Goal: Transaction & Acquisition: Purchase product/service

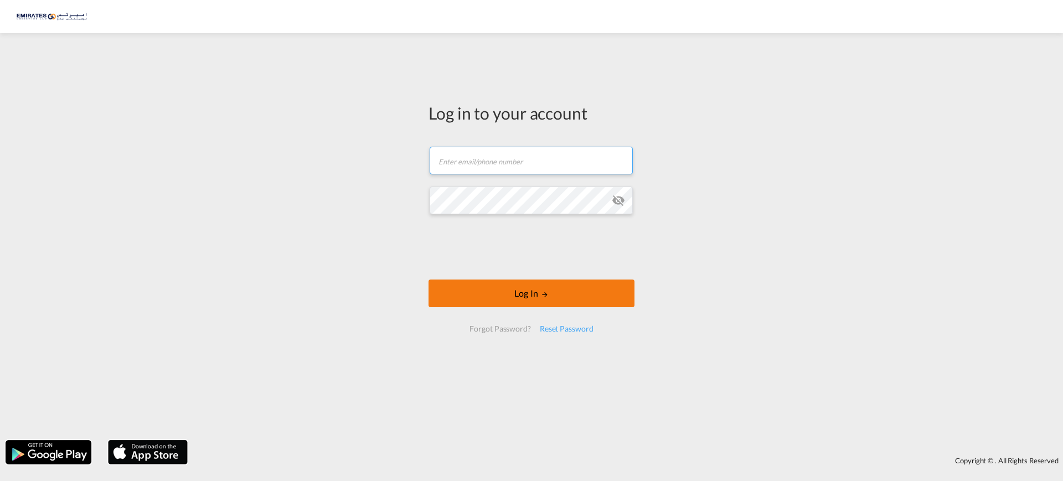
type input "[EMAIL_ADDRESS][DOMAIN_NAME]"
click at [513, 294] on button "Log In" at bounding box center [532, 294] width 206 height 28
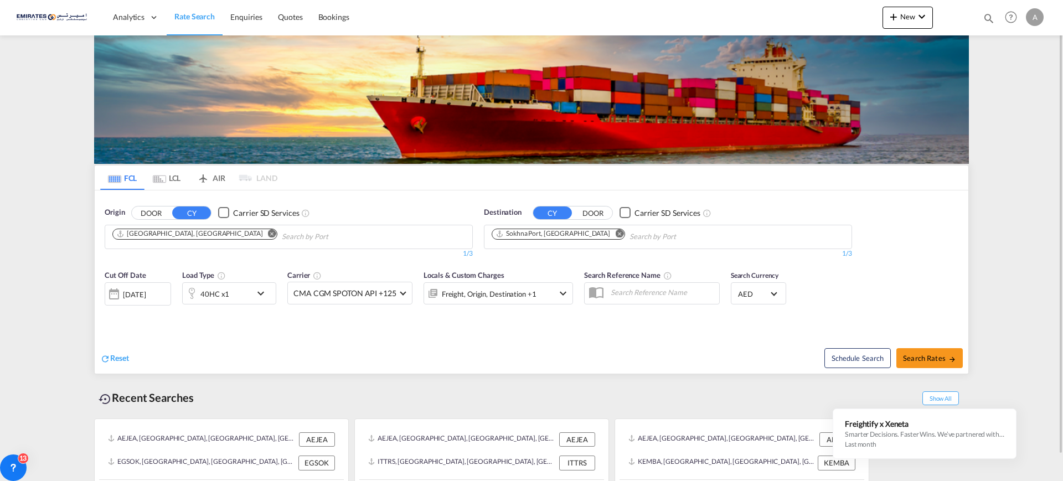
click at [615, 234] on md-icon "Remove" at bounding box center [619, 233] width 8 height 8
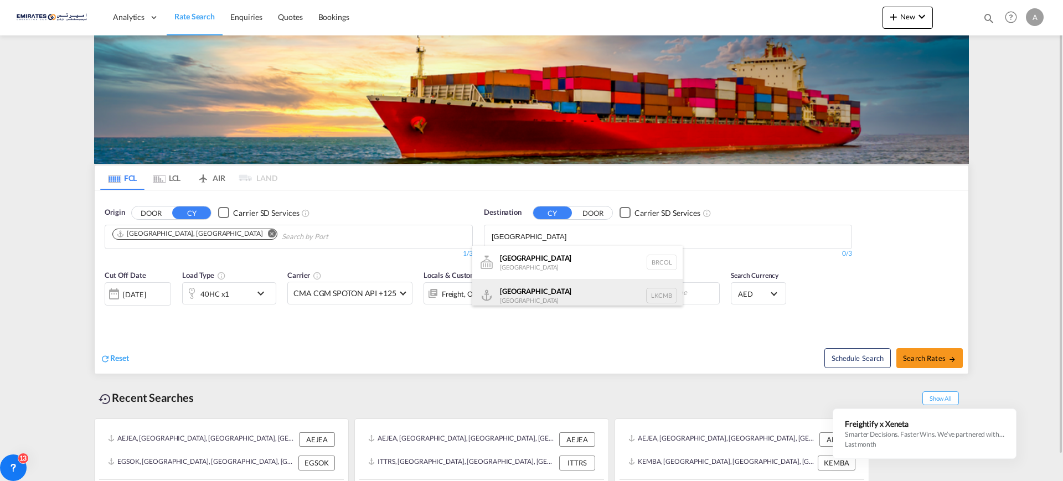
type input "[GEOGRAPHIC_DATA]"
click at [530, 296] on div "Colombo [GEOGRAPHIC_DATA] LKCMB" at bounding box center [577, 295] width 210 height 33
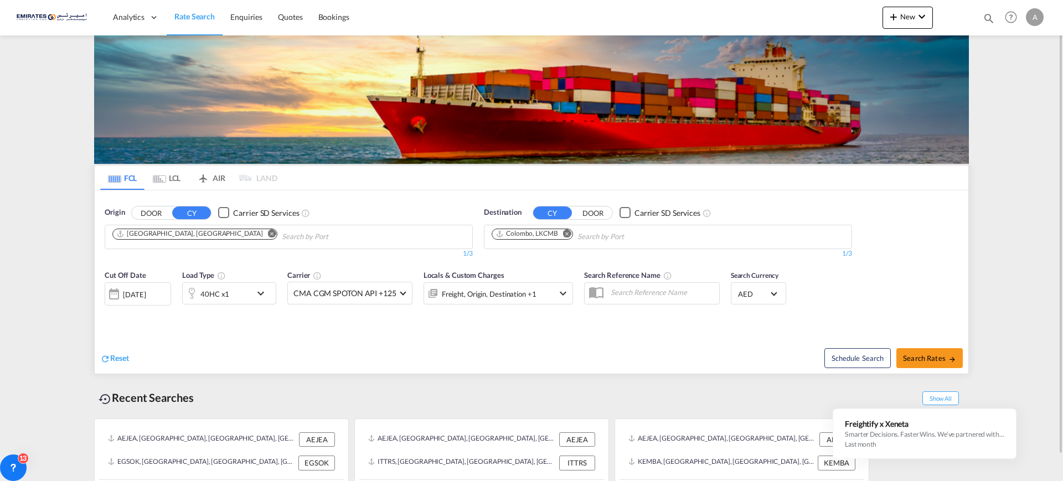
click at [233, 291] on div "40HC x1" at bounding box center [217, 293] width 69 height 22
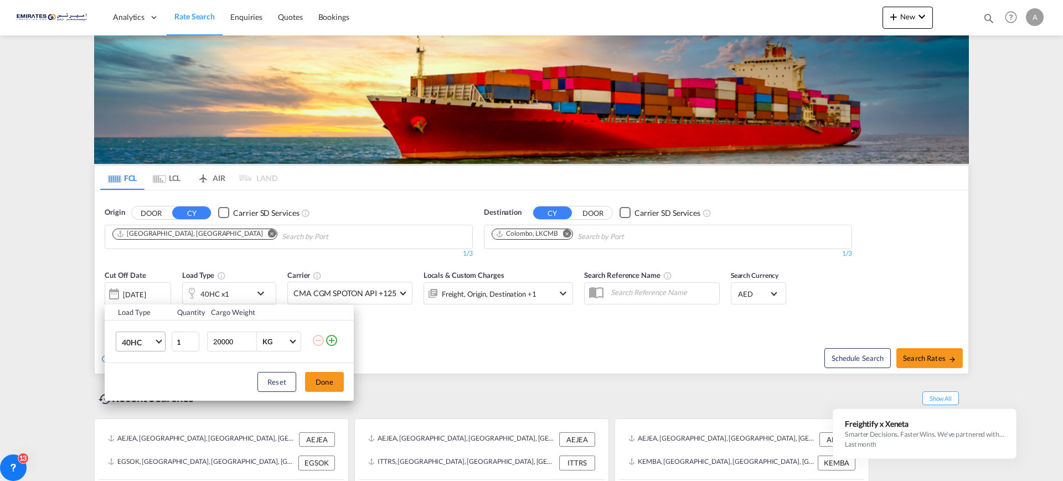
click at [143, 341] on span "40HC" at bounding box center [138, 342] width 32 height 11
click at [138, 286] on div "20GP" at bounding box center [131, 289] width 19 height 11
click at [321, 383] on button "Done" at bounding box center [324, 382] width 39 height 20
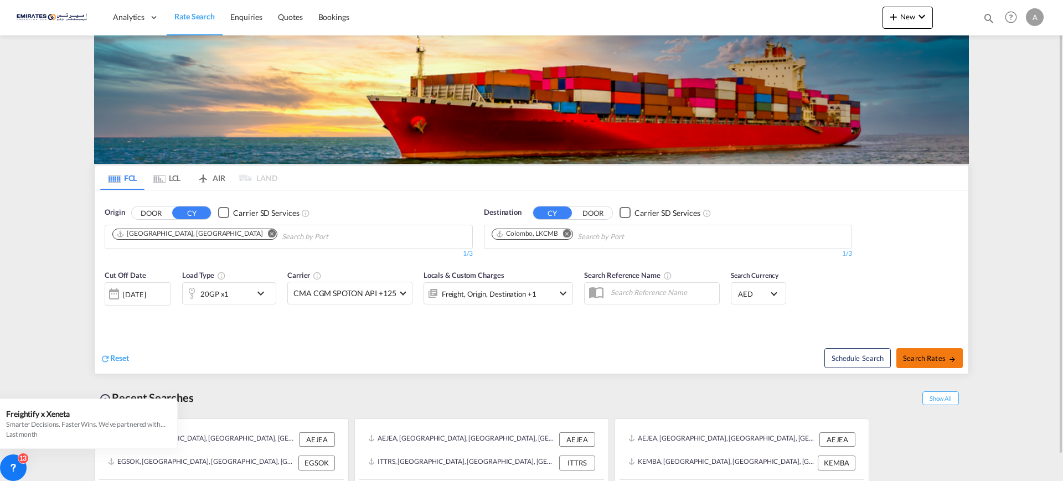
click at [939, 360] on span "Search Rates" at bounding box center [929, 358] width 53 height 9
type input "AEJEA to LKCMB / [DATE]"
